Goal: Information Seeking & Learning: Learn about a topic

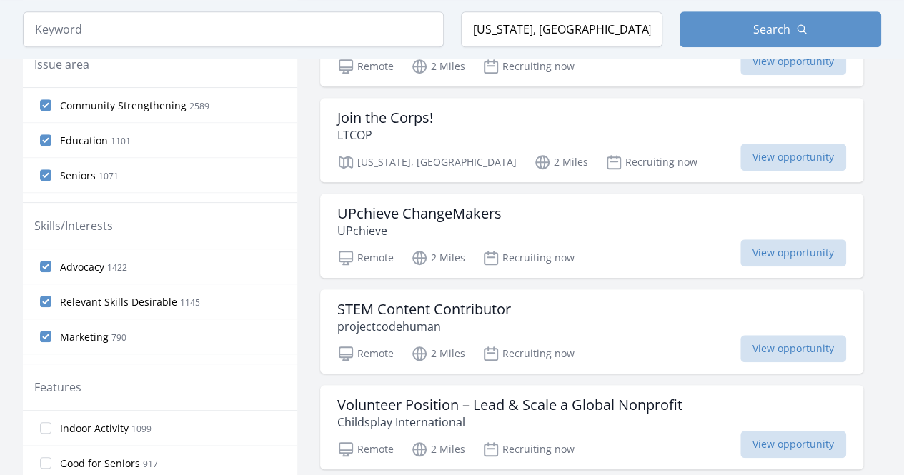
scroll to position [499, 0]
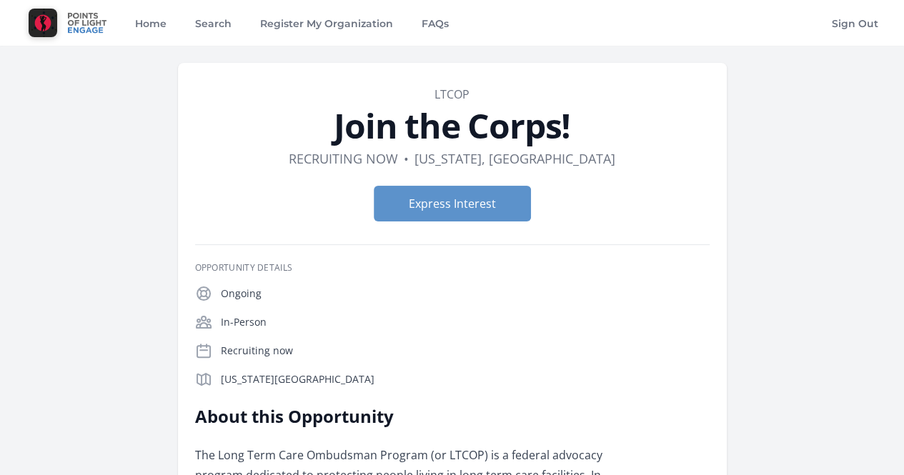
click at [74, 35] on div at bounding box center [69, 38] width 92 height 14
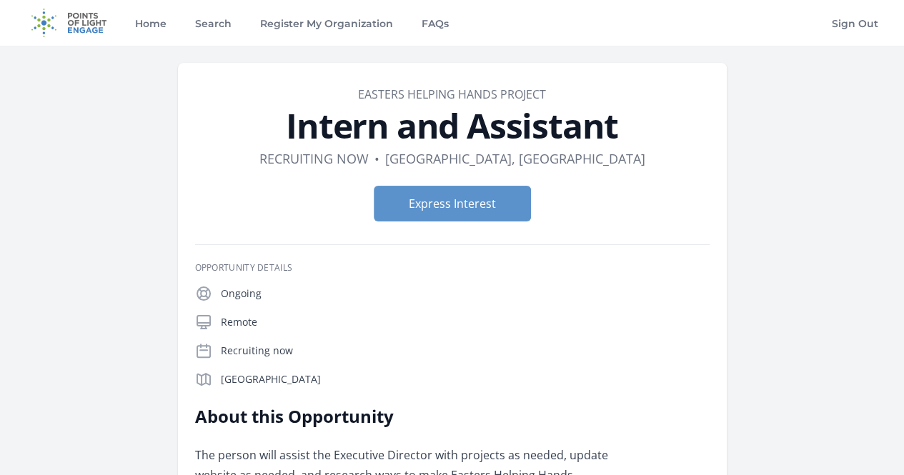
scroll to position [96, 0]
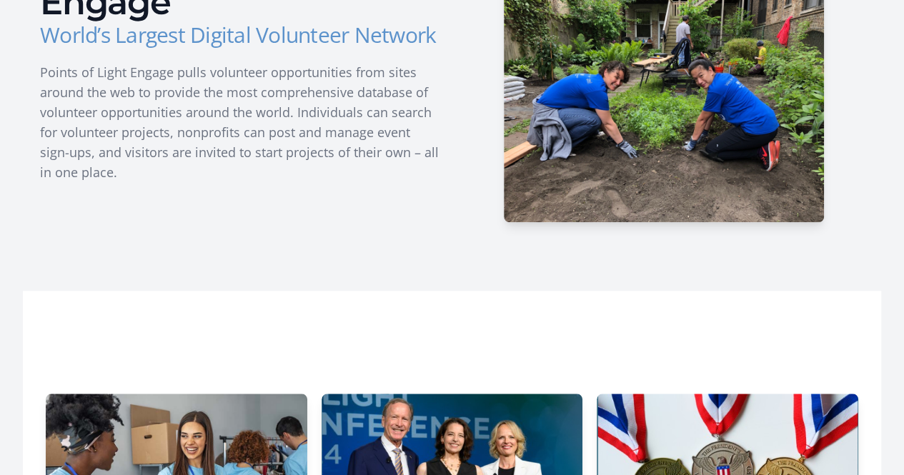
scroll to position [589, 0]
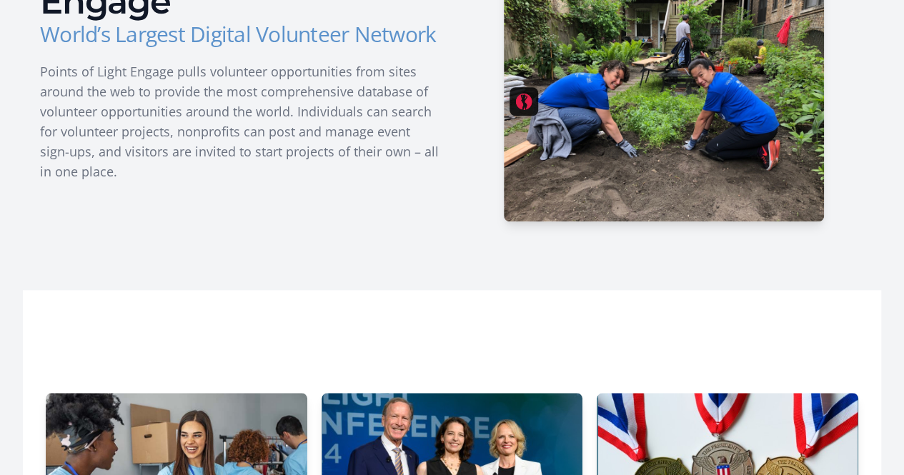
click at [676, 146] on img at bounding box center [664, 101] width 320 height 240
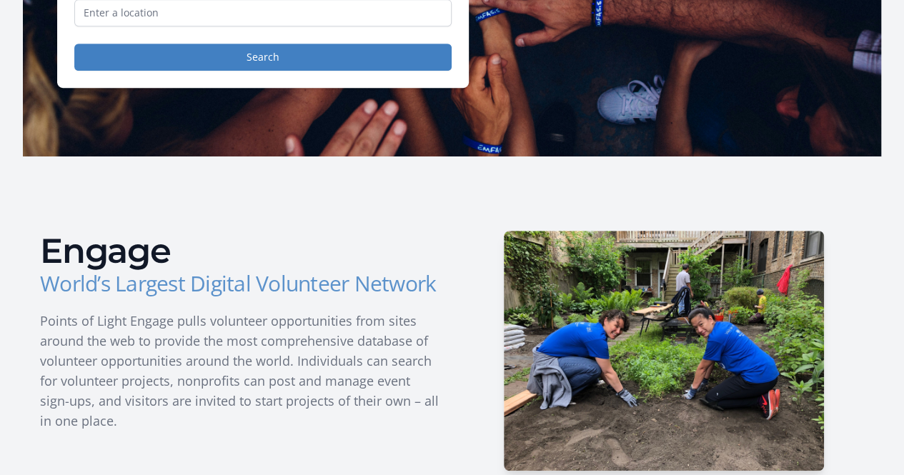
scroll to position [0, 0]
